Goal: Information Seeking & Learning: Learn about a topic

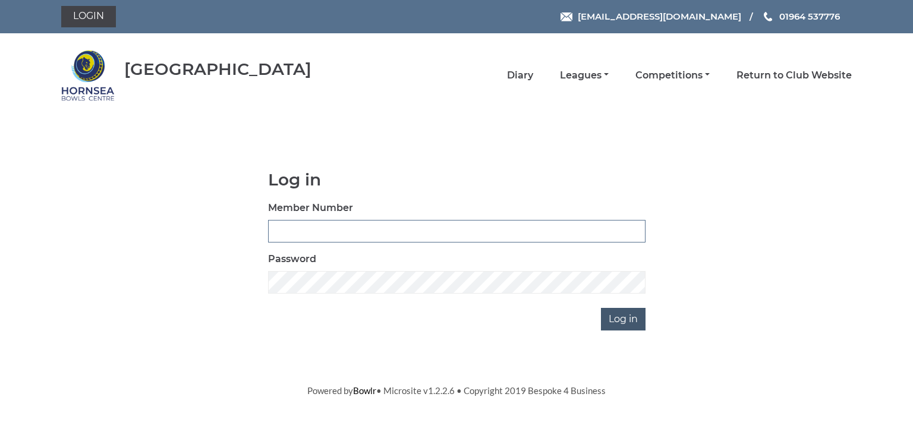
type input "0713"
click at [627, 318] on input "Log in" at bounding box center [623, 319] width 45 height 23
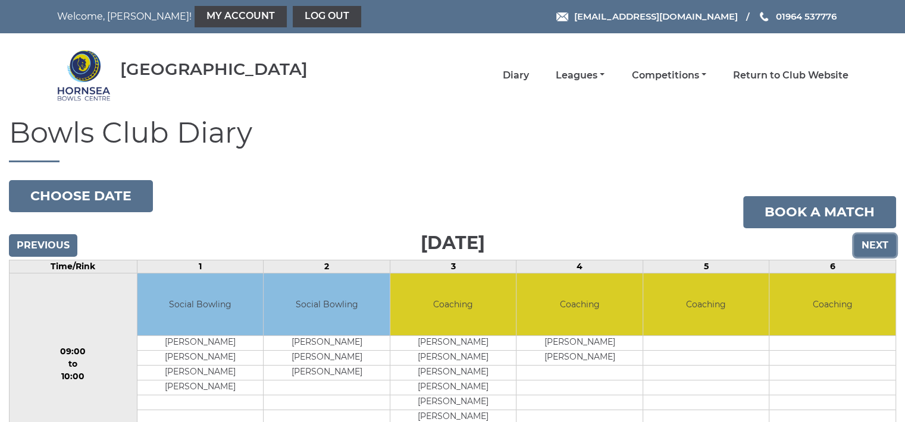
click at [872, 245] on input "Next" at bounding box center [874, 245] width 42 height 23
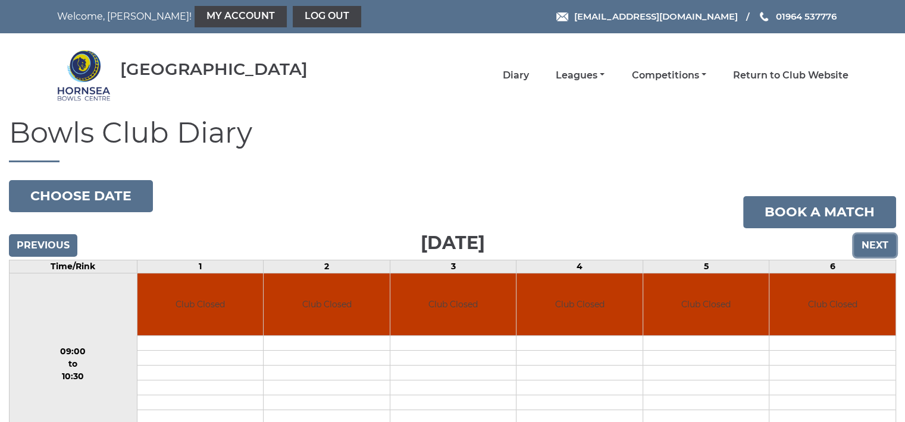
click at [866, 247] on input "Next" at bounding box center [874, 245] width 42 height 23
click at [870, 244] on input "Next" at bounding box center [874, 245] width 42 height 23
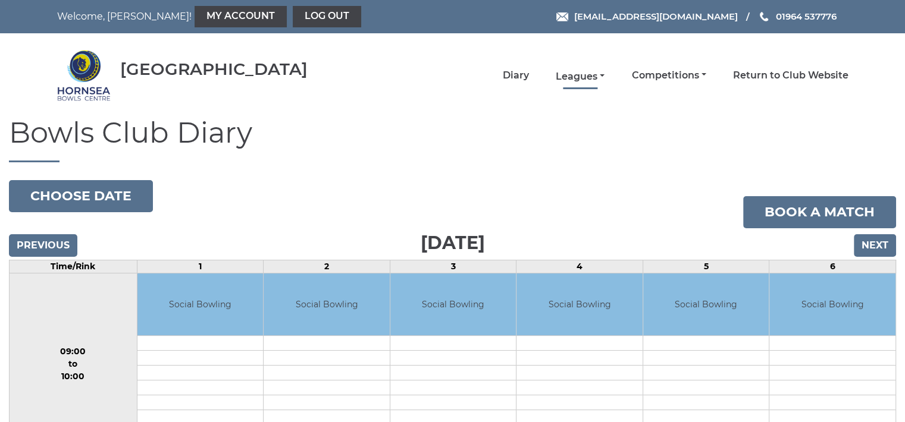
click at [586, 72] on link "Leagues" at bounding box center [579, 76] width 49 height 13
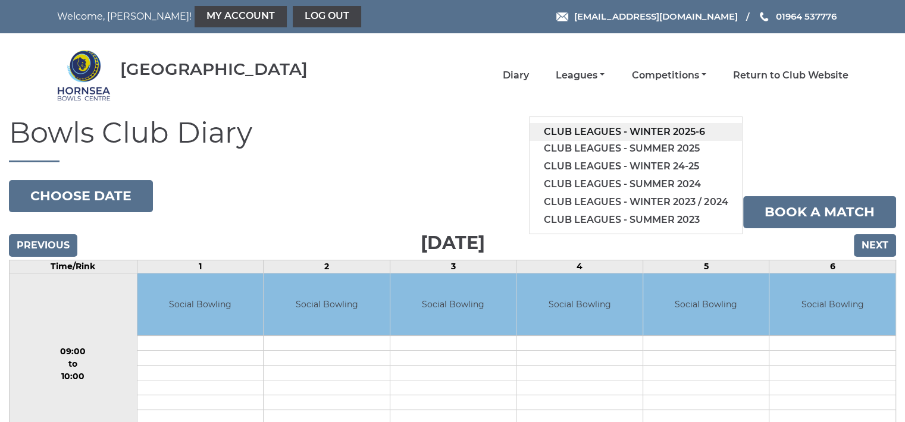
click at [573, 128] on link "Club leagues - Winter 2025-6" at bounding box center [635, 132] width 212 height 18
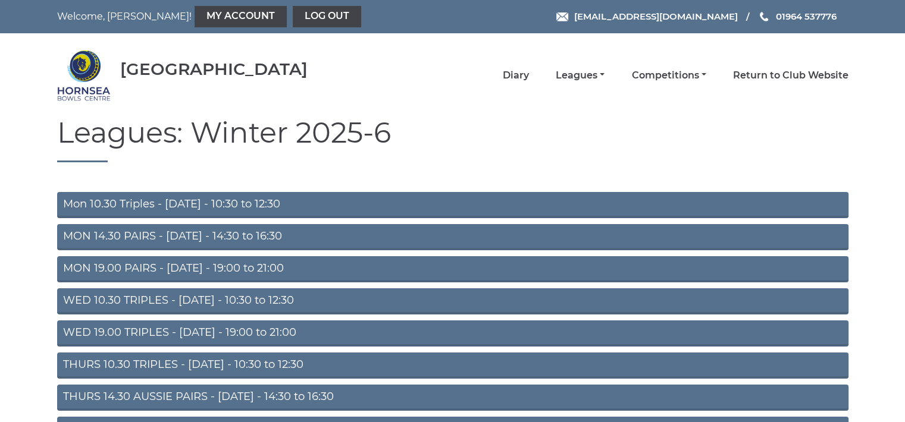
click at [277, 197] on link "Mon 10.30 Triples - [DATE] - 10:30 to 12:30" at bounding box center [452, 205] width 791 height 26
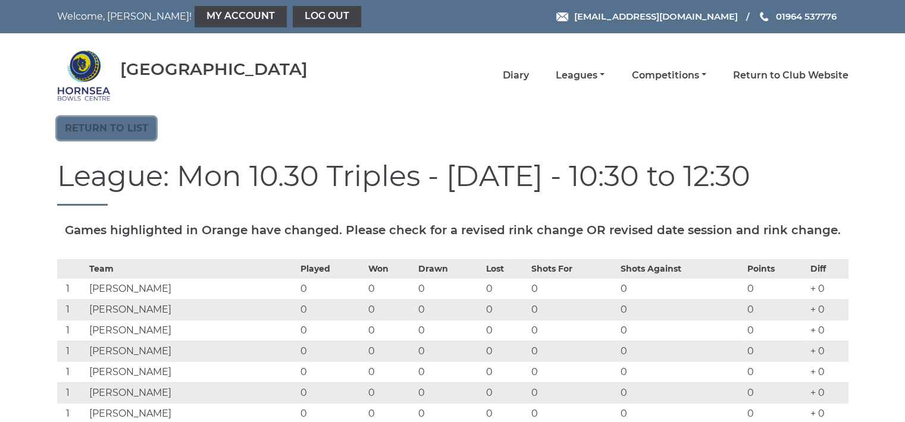
click at [109, 125] on link "Return to list" at bounding box center [106, 128] width 99 height 23
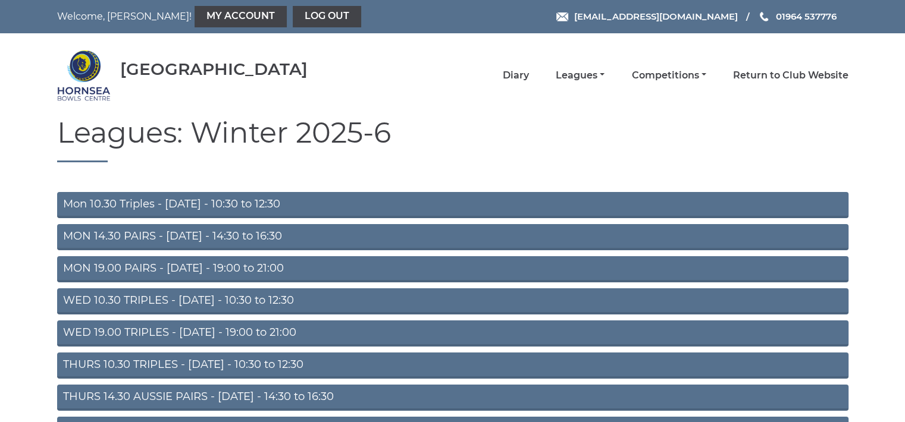
click at [198, 359] on link "THURS 10.30 TRIPLES - [DATE] - 10:30 to 12:30" at bounding box center [452, 366] width 791 height 26
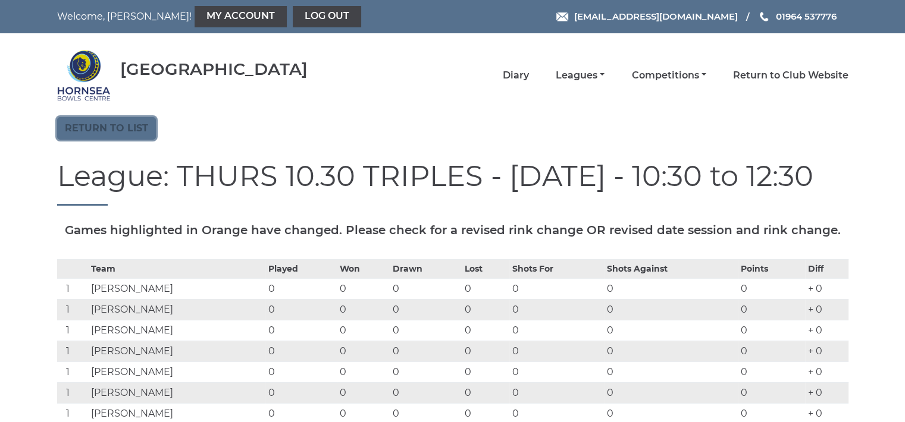
click at [136, 125] on link "Return to list" at bounding box center [106, 128] width 99 height 23
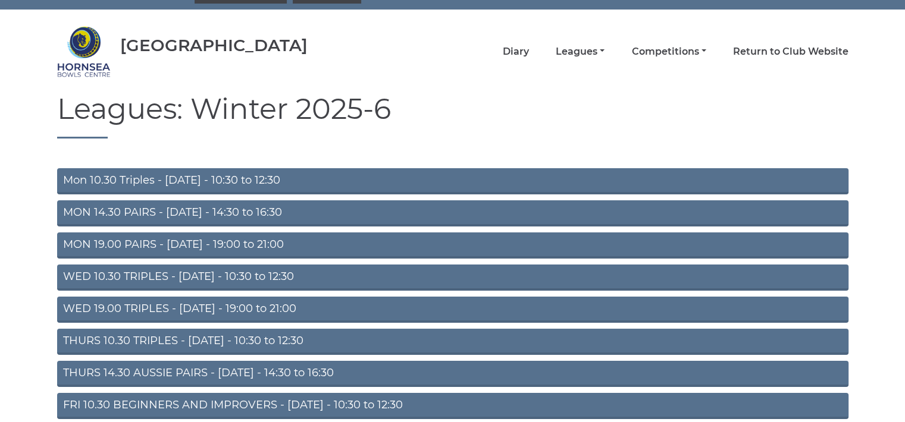
scroll to position [127, 0]
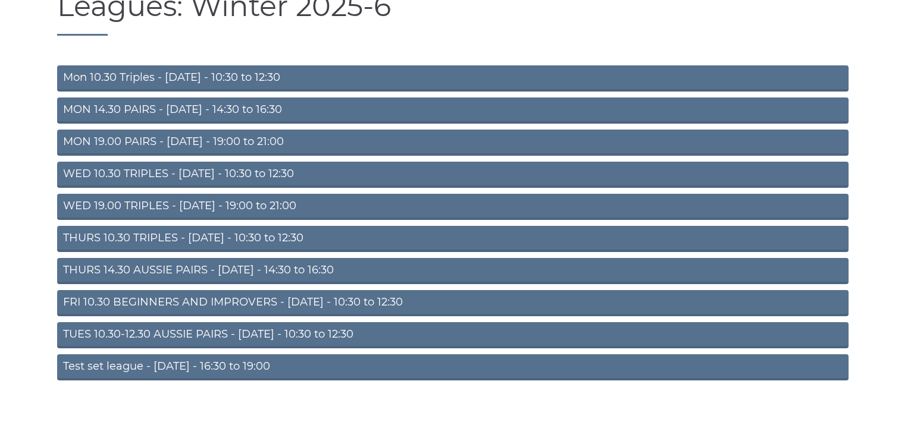
click at [235, 330] on link "TUES 10.30-12.30 AUSSIE PAIRS - [DATE] - 10:30 to 12:30" at bounding box center [452, 335] width 791 height 26
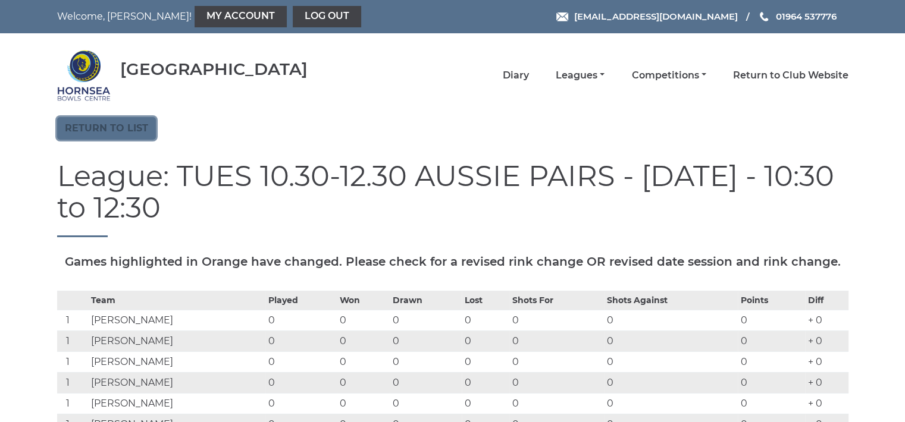
click at [126, 127] on link "Return to list" at bounding box center [106, 128] width 99 height 23
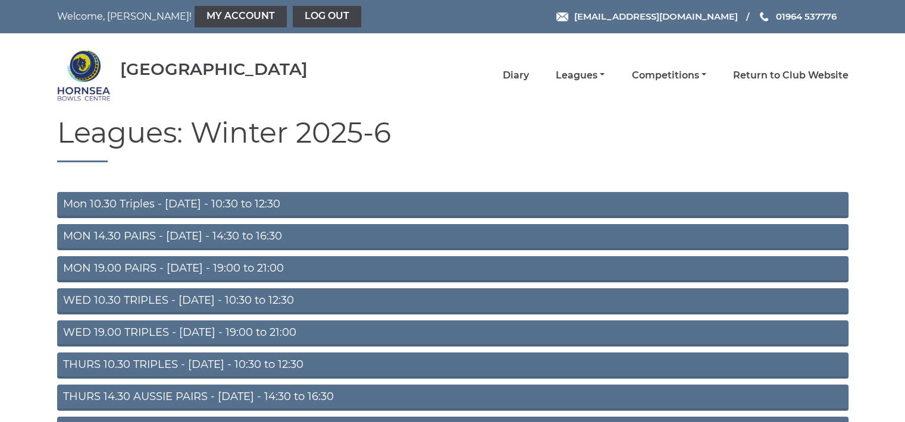
click at [176, 205] on link "Mon 10.30 Triples - [DATE] - 10:30 to 12:30" at bounding box center [452, 205] width 791 height 26
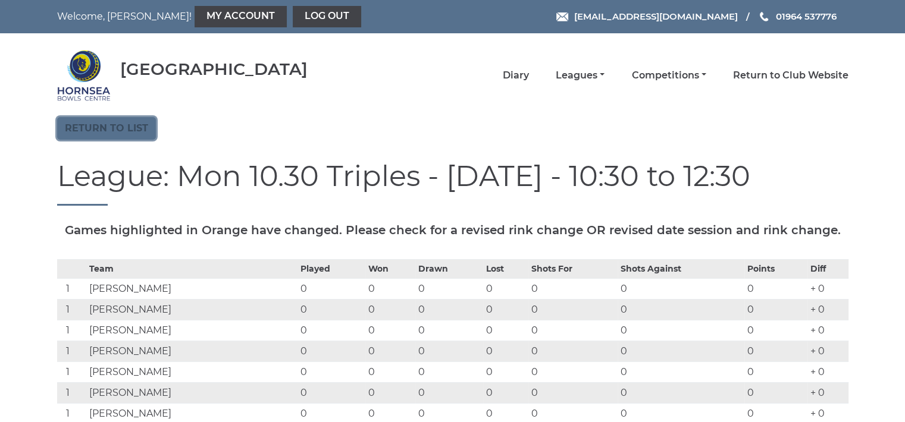
click at [111, 120] on link "Return to list" at bounding box center [106, 128] width 99 height 23
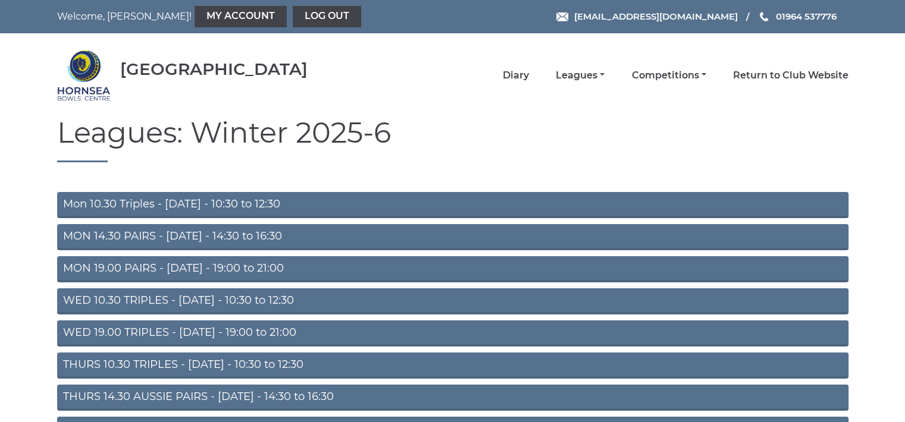
click at [197, 202] on link "Mon 10.30 Triples - [DATE] - 10:30 to 12:30" at bounding box center [452, 205] width 791 height 26
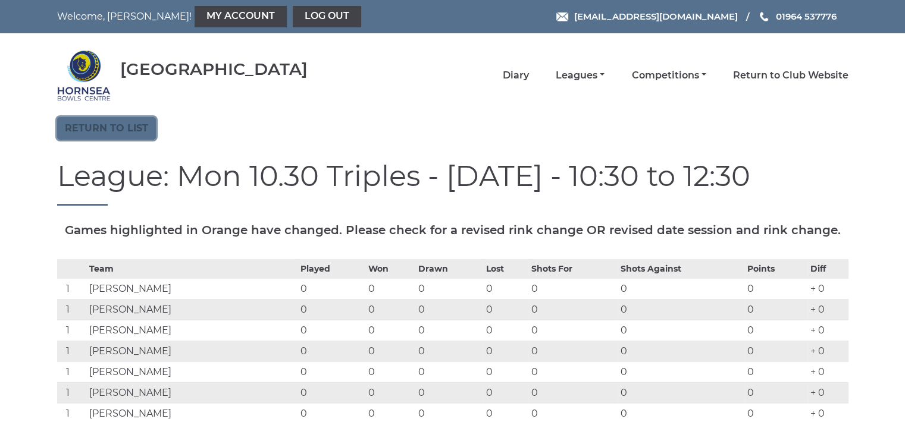
click at [132, 124] on link "Return to list" at bounding box center [106, 128] width 99 height 23
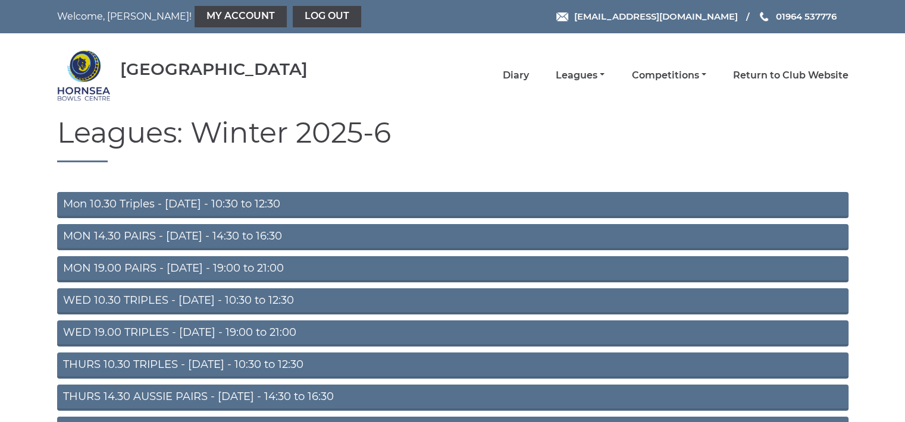
click at [170, 362] on link "THURS 10.30 TRIPLES - Thursday - 10:30 to 12:30" at bounding box center [452, 366] width 791 height 26
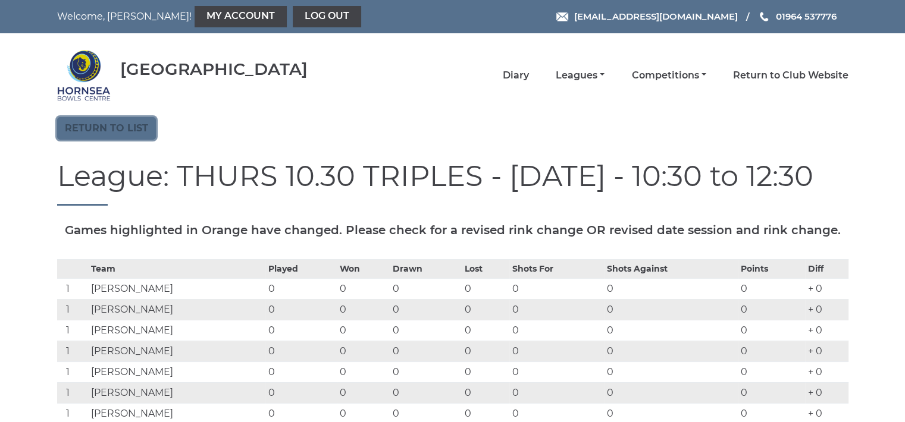
click at [133, 128] on link "Return to list" at bounding box center [106, 128] width 99 height 23
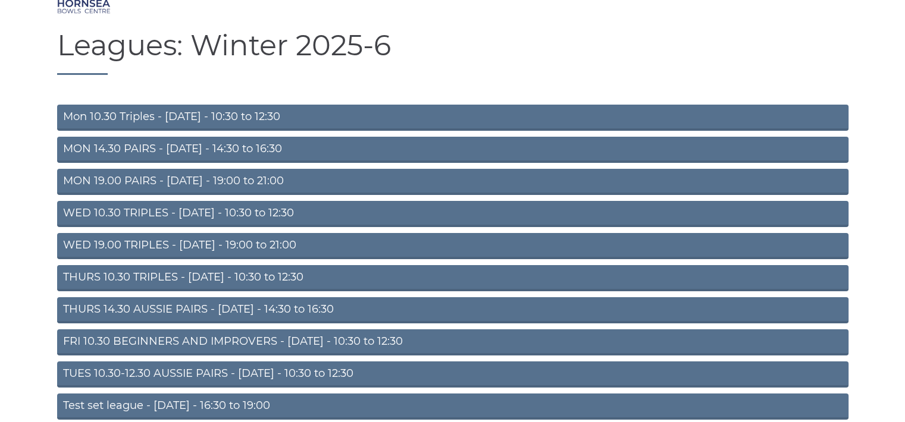
scroll to position [95, 0]
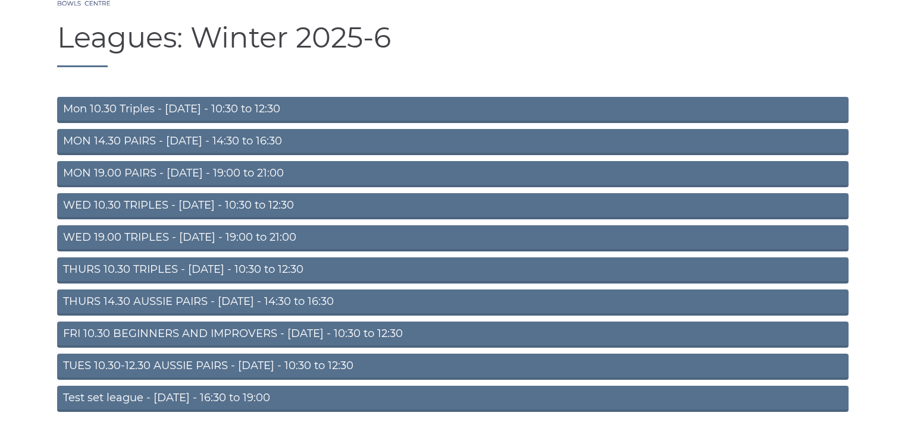
click at [228, 370] on link "TUES 10.30-12.30 AUSSIE PAIRS - Tuesday - 10:30 to 12:30" at bounding box center [452, 367] width 791 height 26
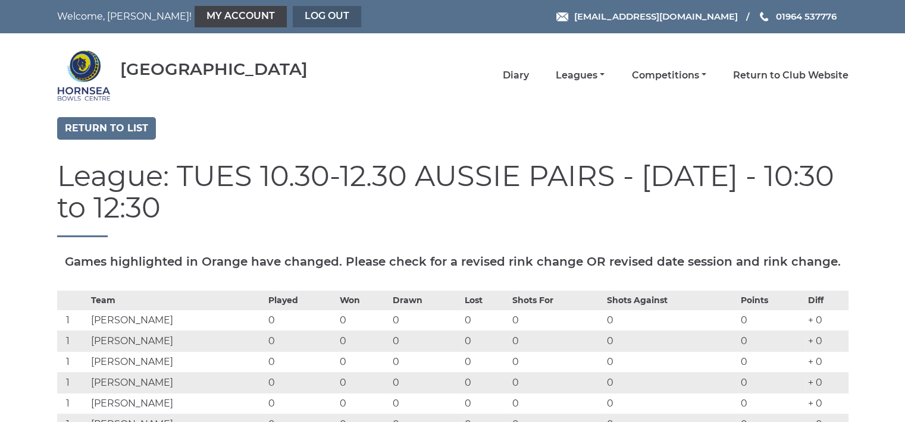
click at [293, 15] on link "Log out" at bounding box center [327, 16] width 68 height 21
